Goal: Check status: Check status

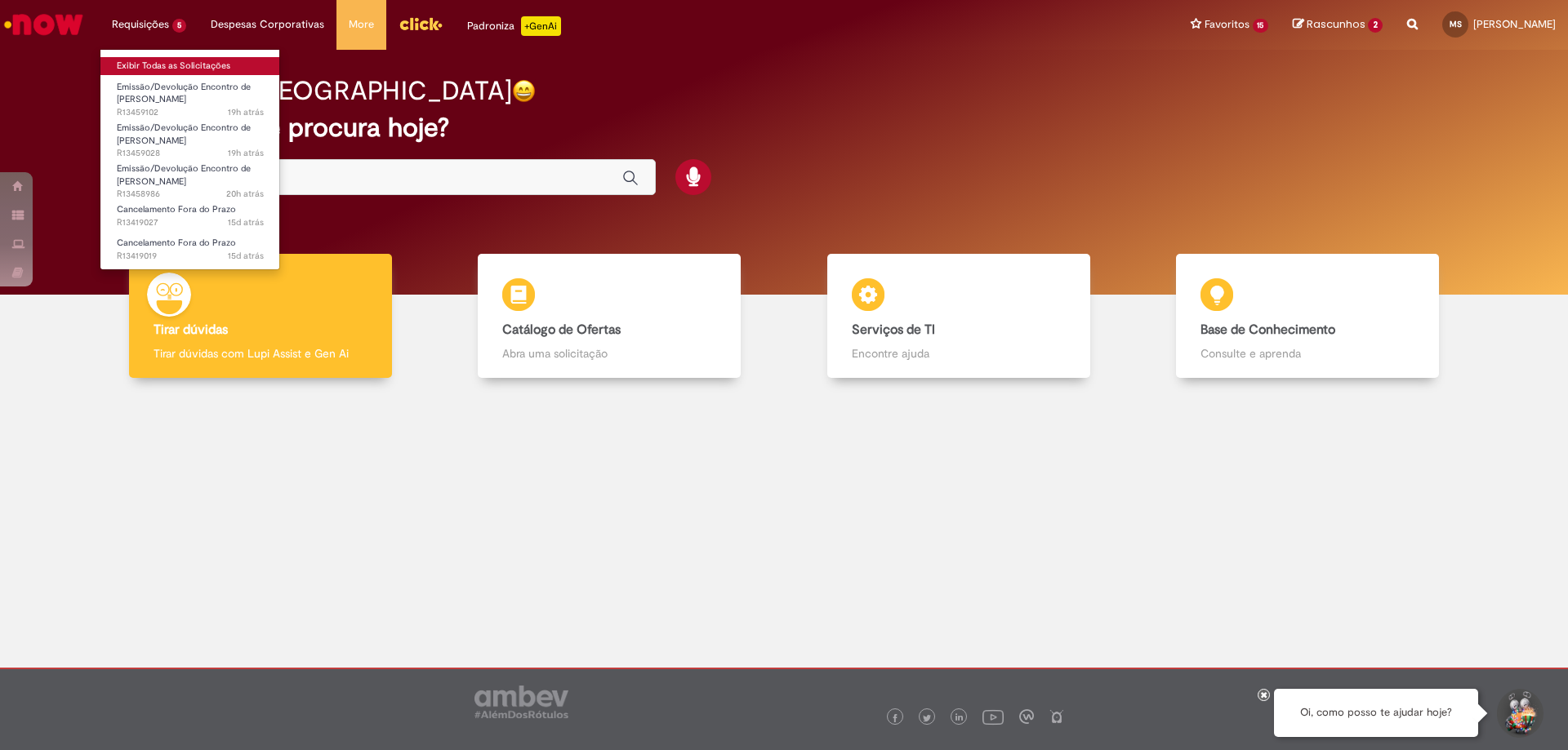
click at [169, 69] on link "Exibir Todas as Solicitações" at bounding box center [189, 66] width 179 height 18
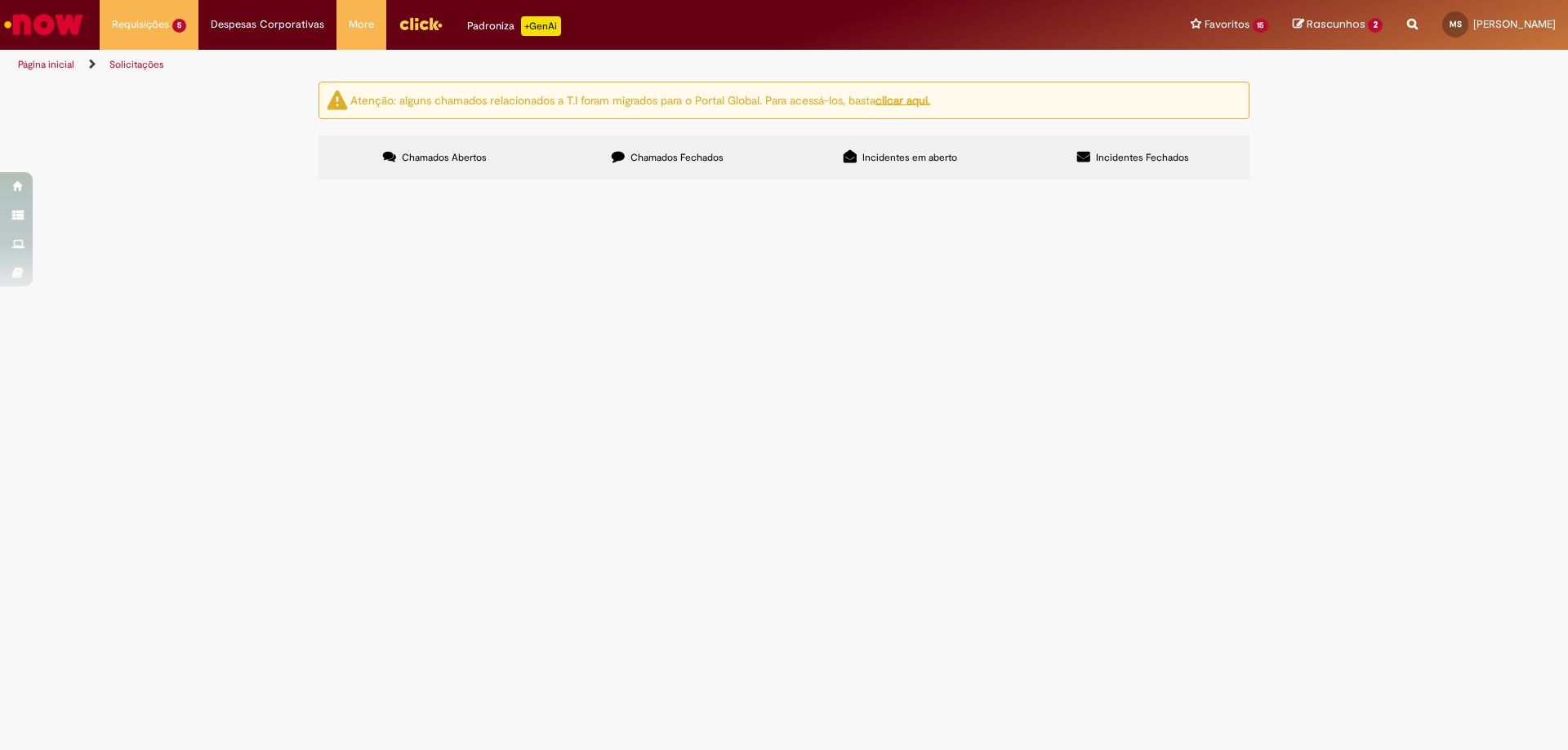
click at [0, 0] on span "Emissão/Devolução Encontro de [PERSON_NAME]" at bounding box center [0, 0] width 0 height 0
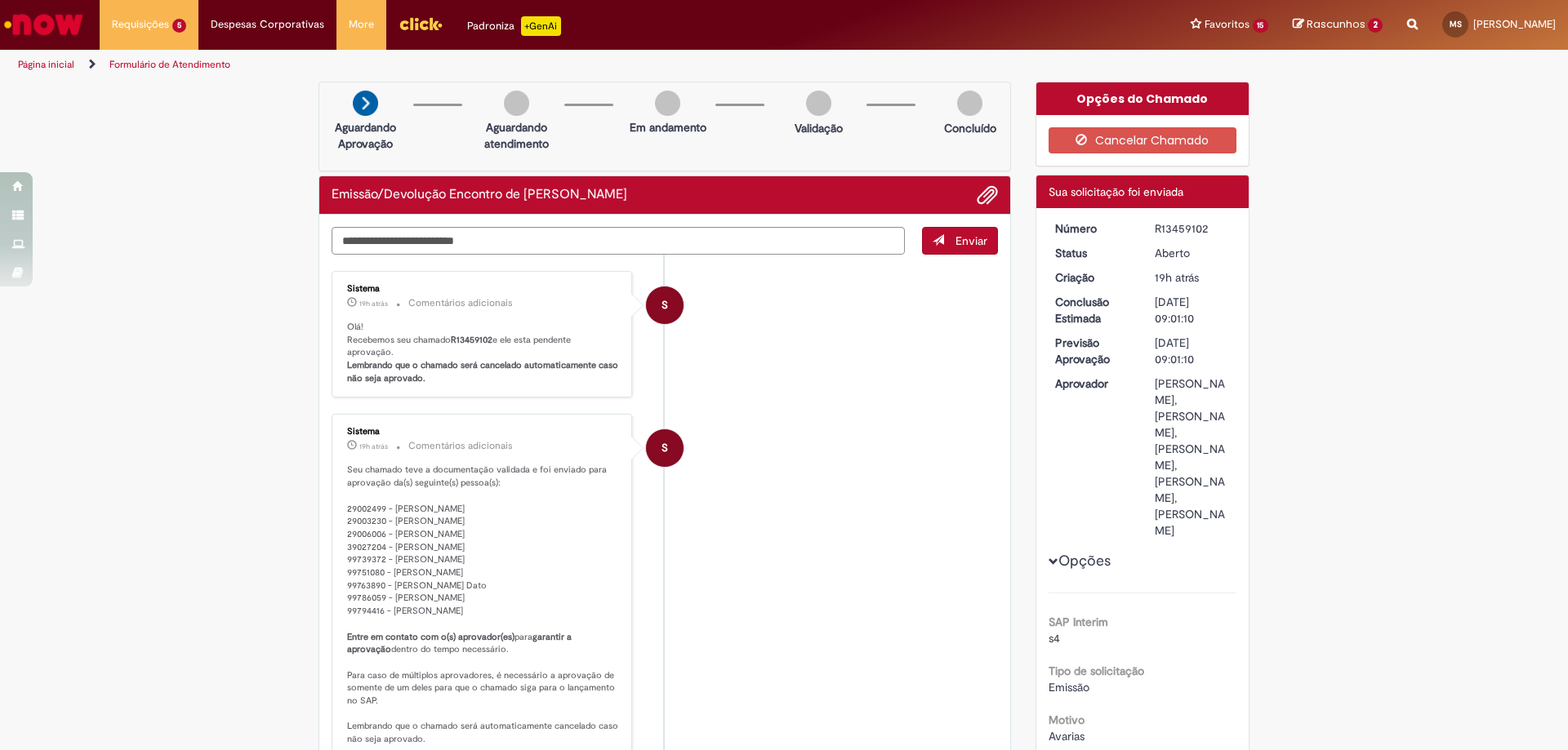
scroll to position [82, 0]
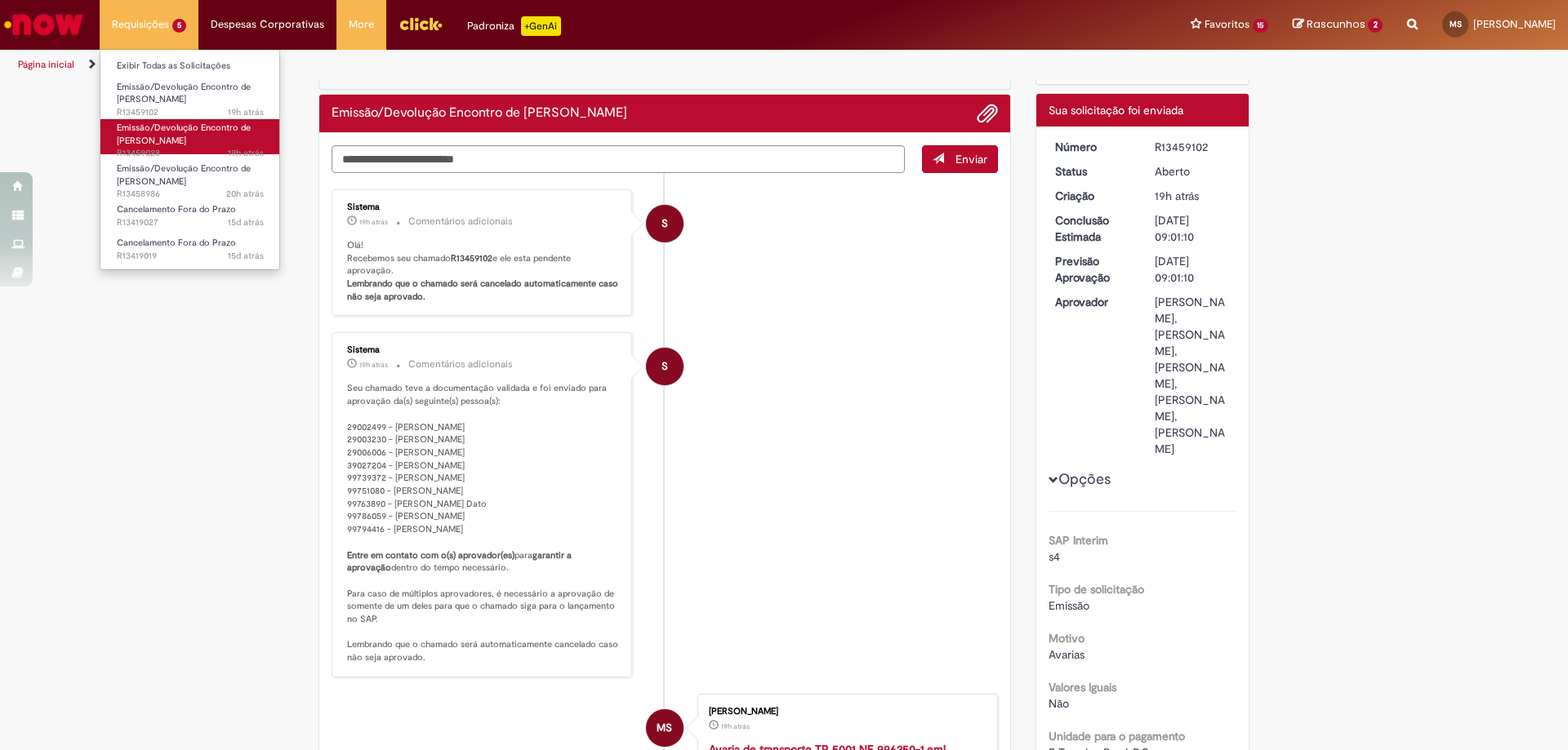
click at [145, 138] on span "Emissão/Devolução Encontro de [PERSON_NAME]" at bounding box center [183, 134] width 133 height 25
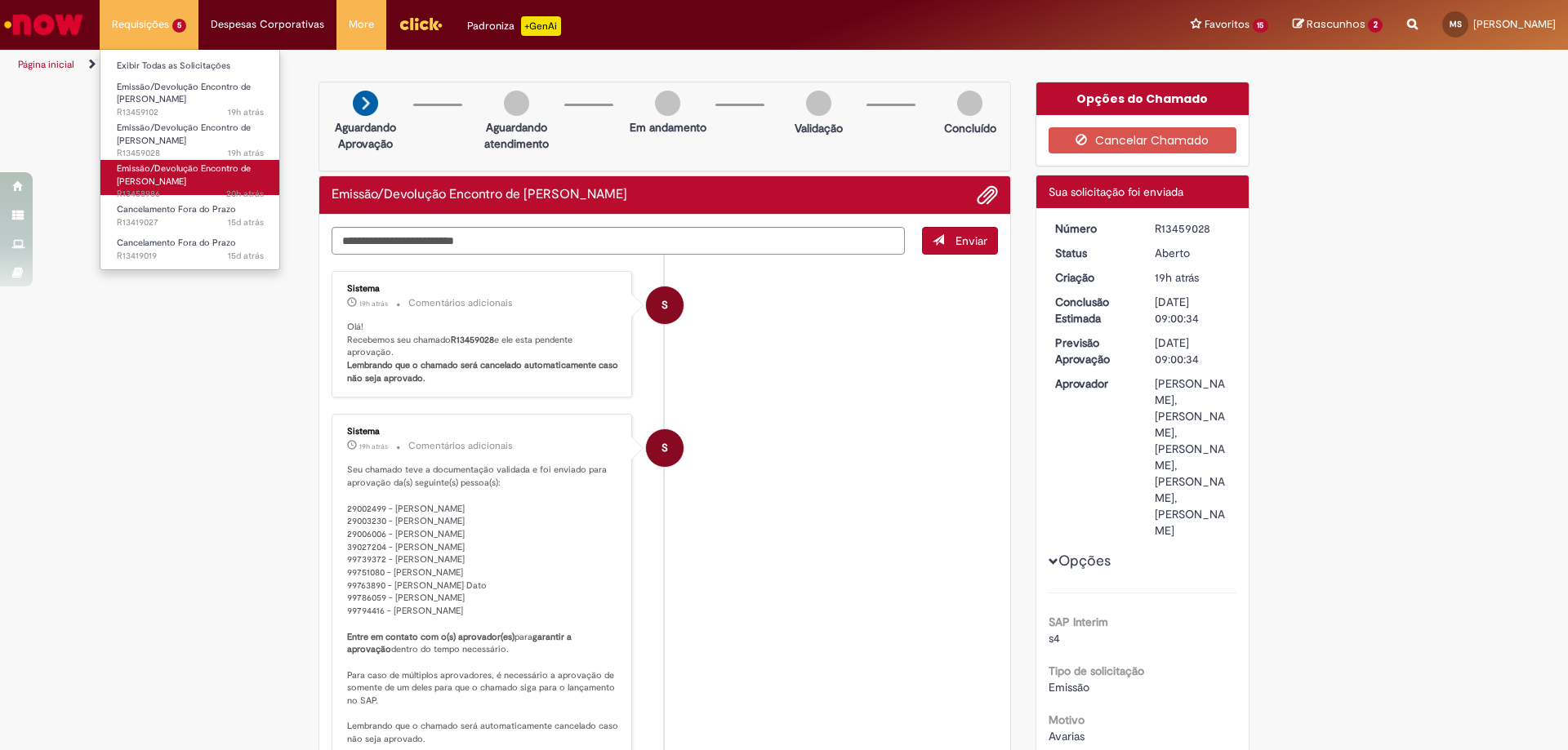
click at [159, 186] on span "Emissão/Devolução Encontro de [PERSON_NAME]" at bounding box center [183, 175] width 133 height 25
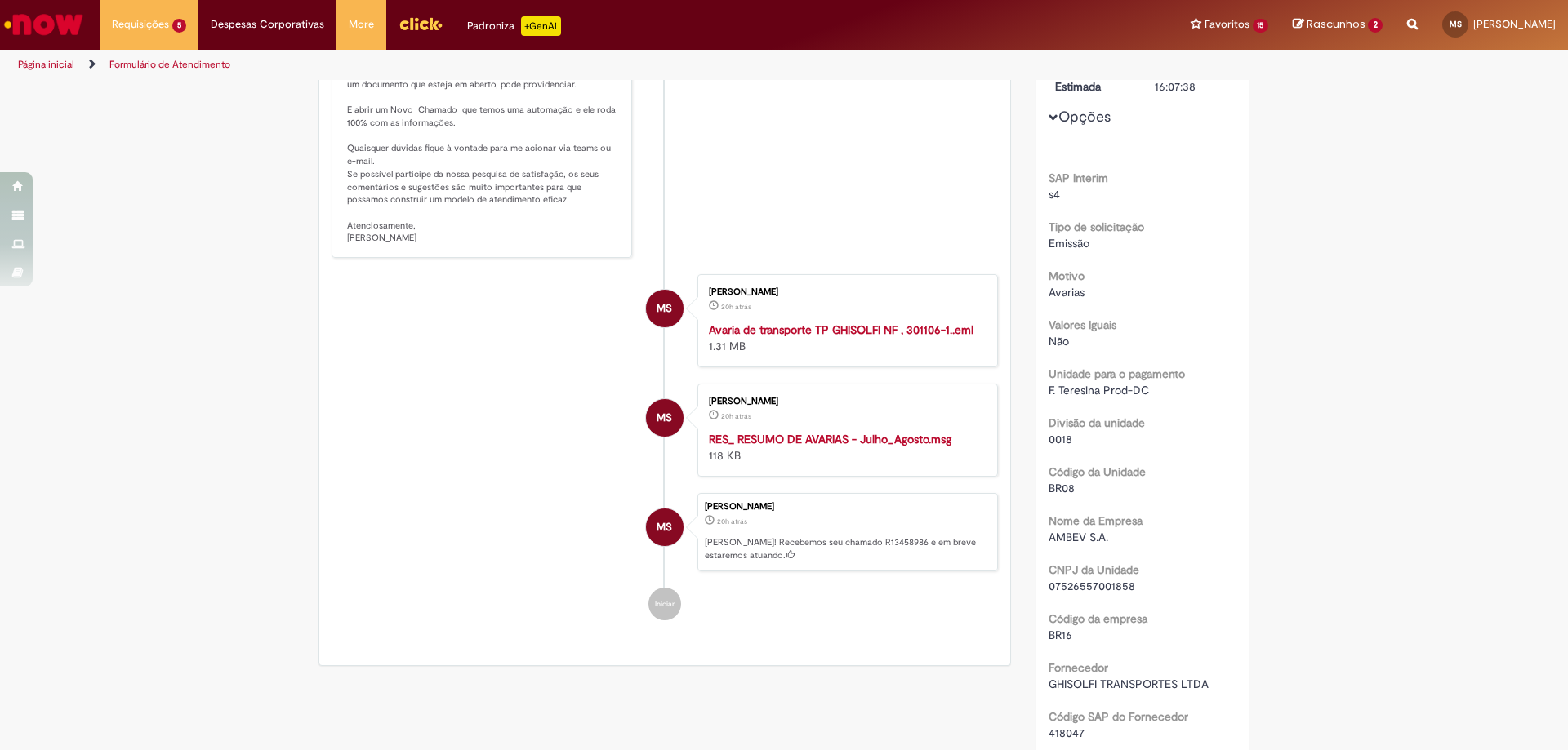
scroll to position [232, 0]
